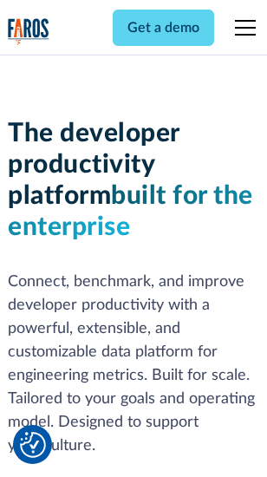
scroll to position [261, 0]
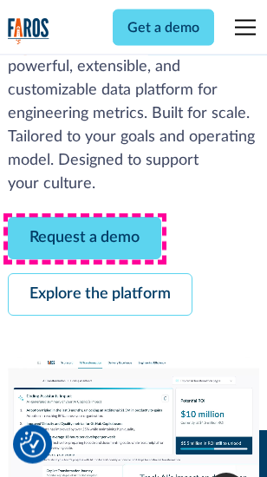
click at [85, 239] on link "Request a demo" at bounding box center [85, 239] width 154 height 43
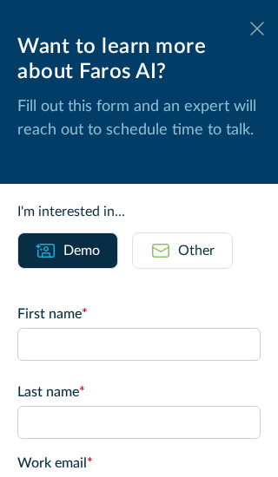
click at [250, 29] on icon at bounding box center [257, 28] width 14 height 13
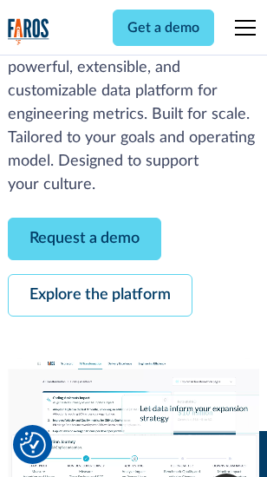
scroll to position [318, 0]
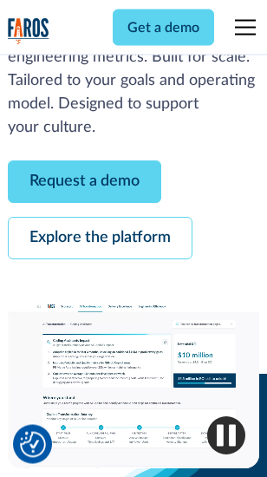
click at [100, 239] on link "Explore the platform" at bounding box center [100, 239] width 185 height 43
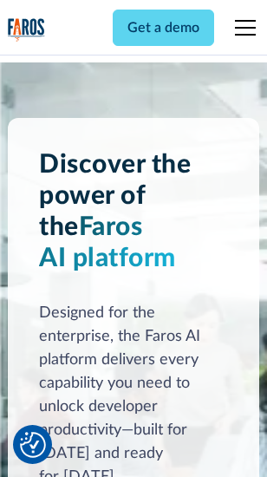
scroll to position [13223, 0]
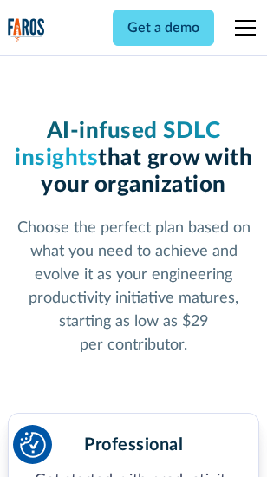
scroll to position [2757, 0]
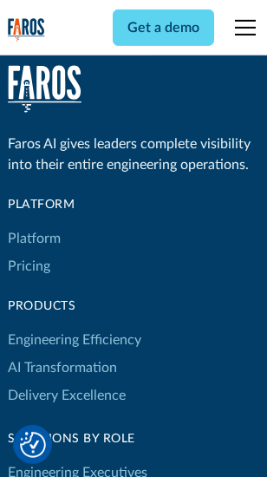
click at [34, 239] on link "Platform" at bounding box center [34, 239] width 53 height 28
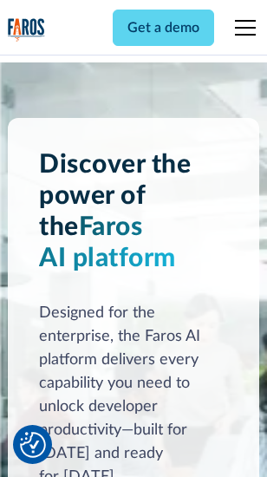
scroll to position [13780, 0]
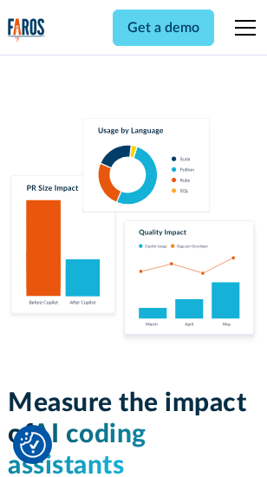
scroll to position [10838, 0]
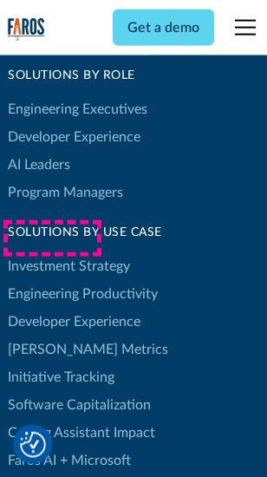
click at [52, 336] on link "[PERSON_NAME] Metrics" at bounding box center [88, 350] width 160 height 28
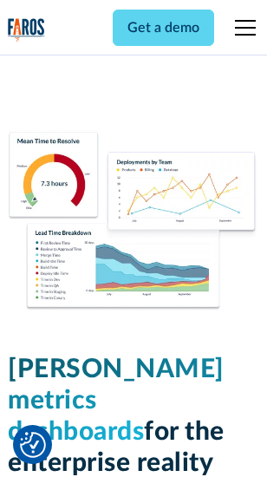
scroll to position [7688, 0]
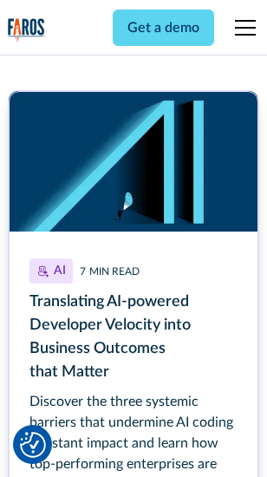
scroll to position [7861, 0]
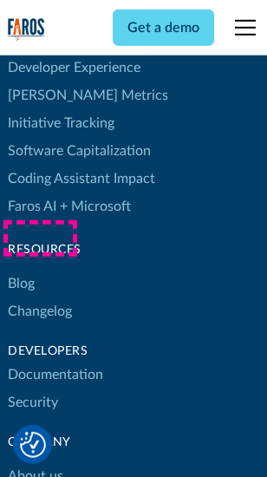
click at [40, 298] on link "Changelog" at bounding box center [40, 312] width 64 height 28
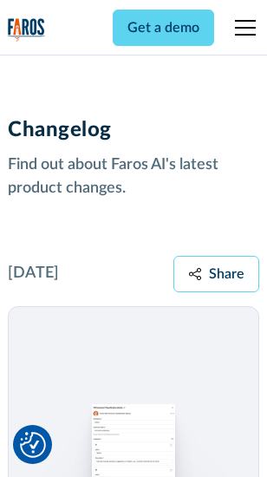
scroll to position [21282, 0]
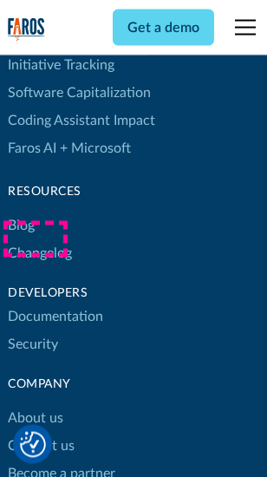
click at [35, 405] on link "About us" at bounding box center [36, 419] width 56 height 28
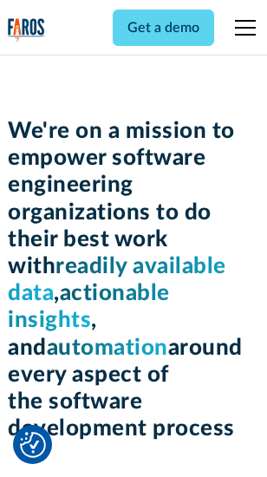
scroll to position [6007, 0]
